Goal: Task Accomplishment & Management: Manage account settings

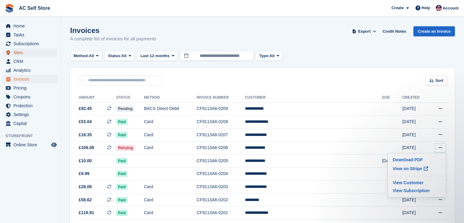
click at [32, 50] on span "Sites" at bounding box center [31, 52] width 37 height 9
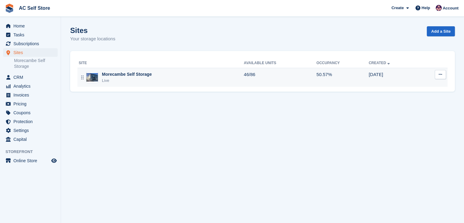
click at [155, 85] on td "Morecambe Self Storage Live" at bounding box center [160, 77] width 166 height 19
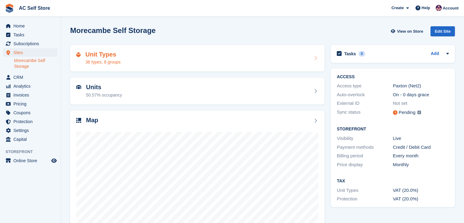
click at [194, 51] on div "Unit Types 36 types, 8 groups" at bounding box center [197, 58] width 242 height 15
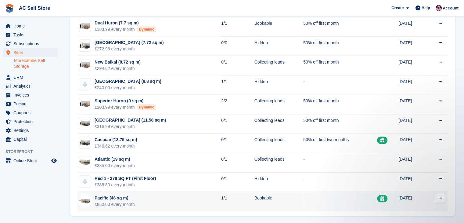
click at [444, 197] on button at bounding box center [439, 197] width 11 height 9
click at [404, 208] on p "Edit unit type" at bounding box center [416, 210] width 53 height 8
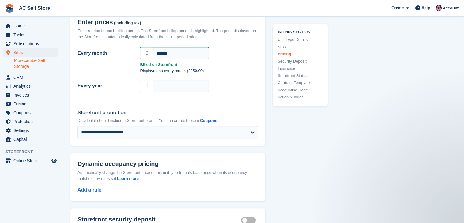
scroll to position [457, 0]
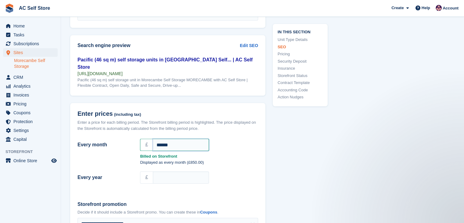
click at [179, 143] on input "******" at bounding box center [181, 144] width 56 height 12
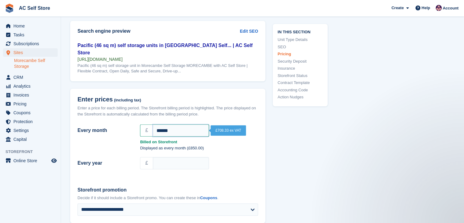
scroll to position [610, 0]
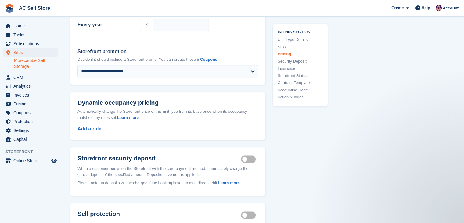
click at [30, 63] on link "Morecambe Self Storage" at bounding box center [36, 64] width 44 height 12
